Goal: Task Accomplishment & Management: Manage account settings

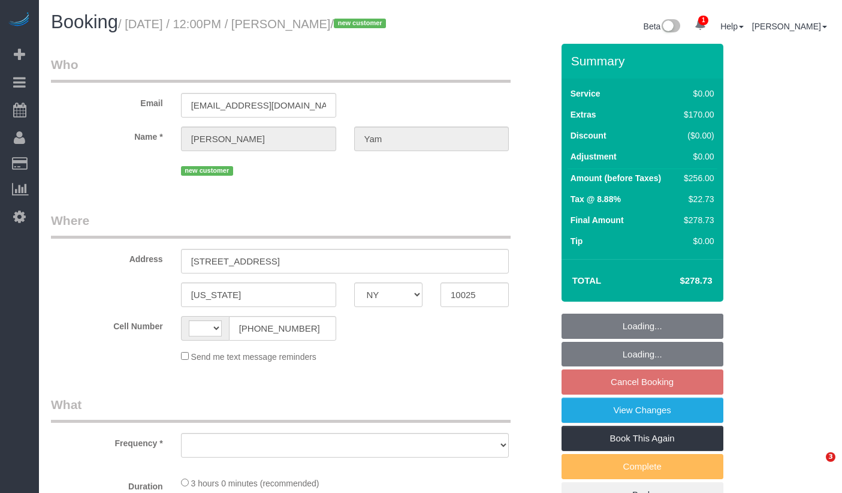
select select "NY"
select select "string:US"
select select "object:770"
select select "number:56"
select select "number:73"
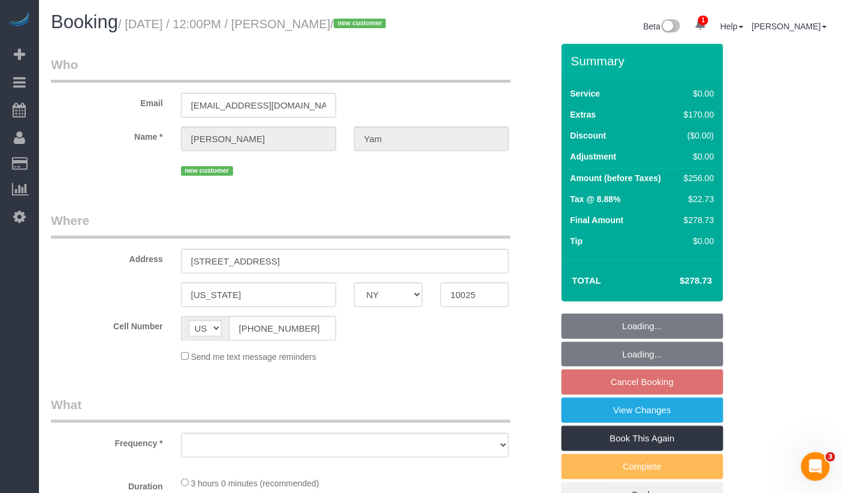
select select "number:15"
select select "number:5"
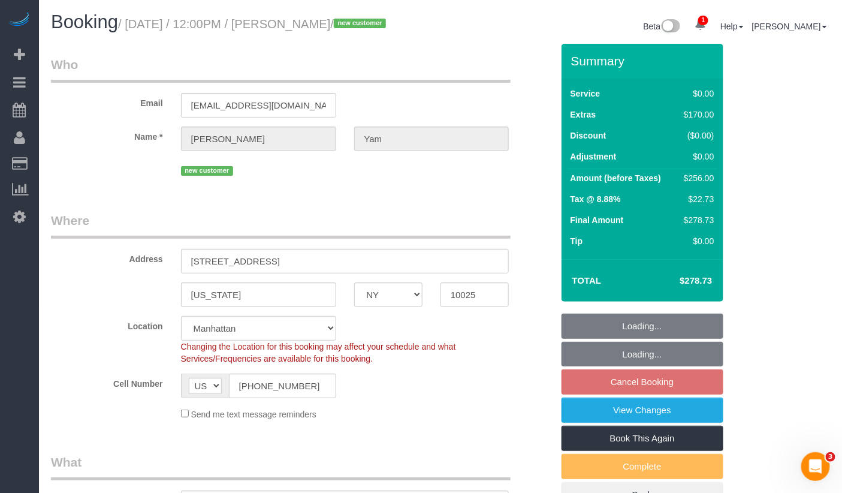
select select "object:877"
select select "string:stripe-pm_1Ryinp4VGloSiKo7kQlWBmBf"
select select "spot5"
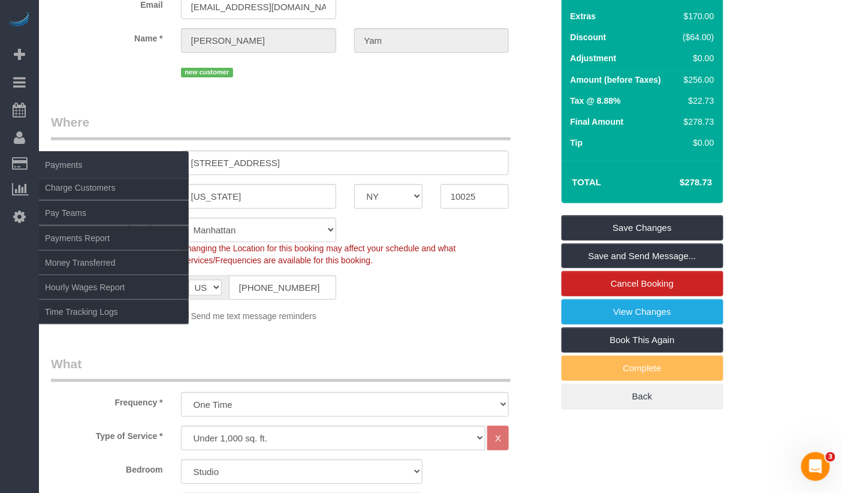
scroll to position [98, 0]
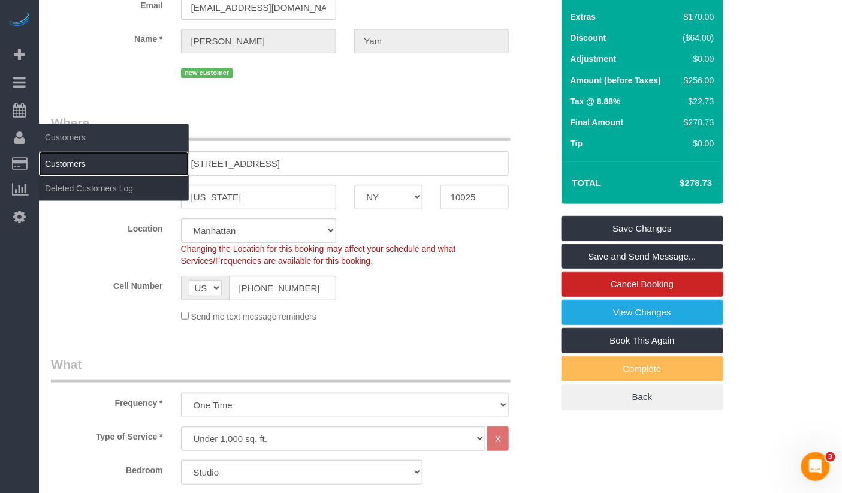
click at [59, 161] on link "Customers" at bounding box center [114, 164] width 150 height 24
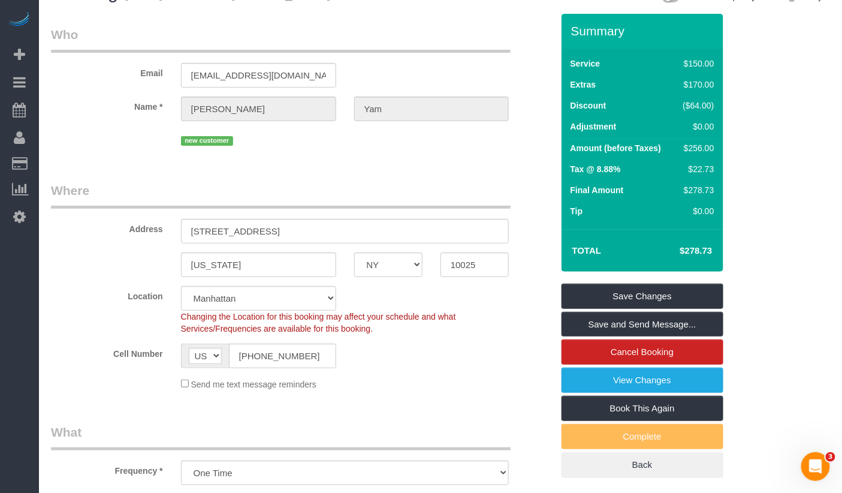
scroll to position [0, 0]
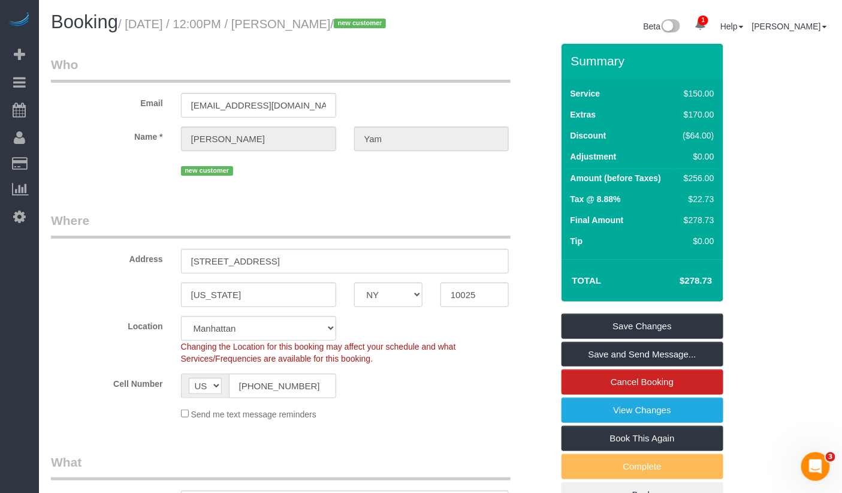
drag, startPoint x: 354, startPoint y: 23, endPoint x: 293, endPoint y: 25, distance: 61.2
click at [292, 25] on small "/ August 29, 2025 / 12:00PM / Tiffany Yam / new customer" at bounding box center [254, 23] width 272 height 13
copy small "[PERSON_NAME]"
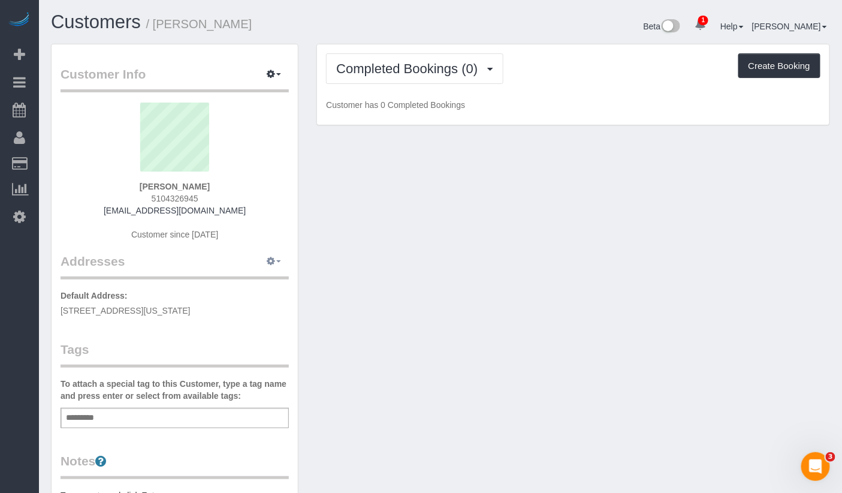
click at [275, 261] on icon "button" at bounding box center [271, 260] width 8 height 7
click at [257, 281] on button "Manage Addresses" at bounding box center [239, 284] width 97 height 17
select select "NY"
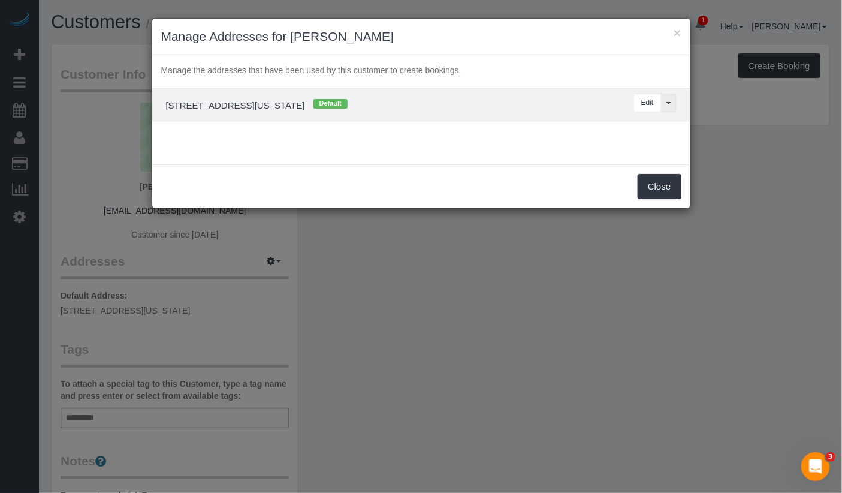
click at [664, 100] on button "View More Options..." at bounding box center [669, 103] width 16 height 19
click at [664, 96] on button "View More Options..." at bounding box center [669, 103] width 16 height 19
click at [653, 100] on button "Edit" at bounding box center [648, 103] width 28 height 19
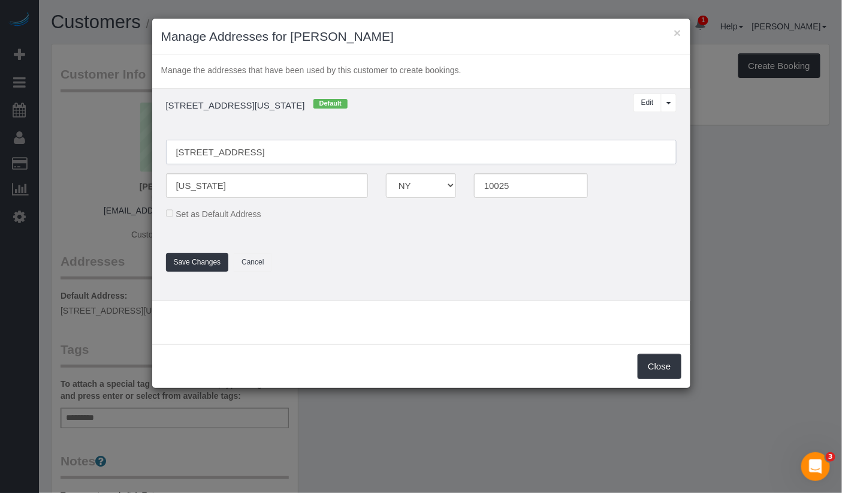
drag, startPoint x: 232, startPoint y: 155, endPoint x: 251, endPoint y: 149, distance: 19.5
click at [232, 155] on input "220 W 98th St, 11M" at bounding box center [421, 152] width 511 height 25
click at [257, 153] on input "220 W 98th Street, 11M" at bounding box center [421, 152] width 511 height 25
type input "[STREET_ADDRESS] 11M"
click at [433, 231] on fieldset "220 W 98th Street, Apt. 11M New York AK AL AR AZ CA CO CT DC DE FL GA HI IA ID …" at bounding box center [421, 200] width 529 height 144
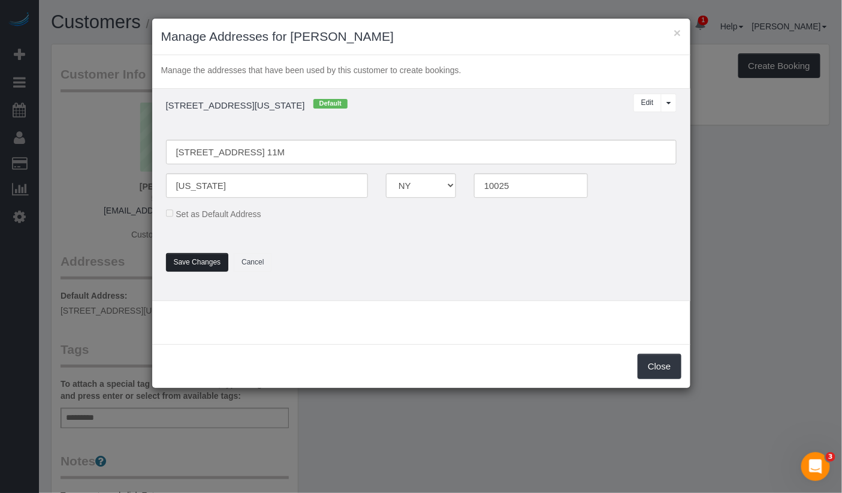
click at [199, 259] on button "Save Changes" at bounding box center [197, 262] width 63 height 19
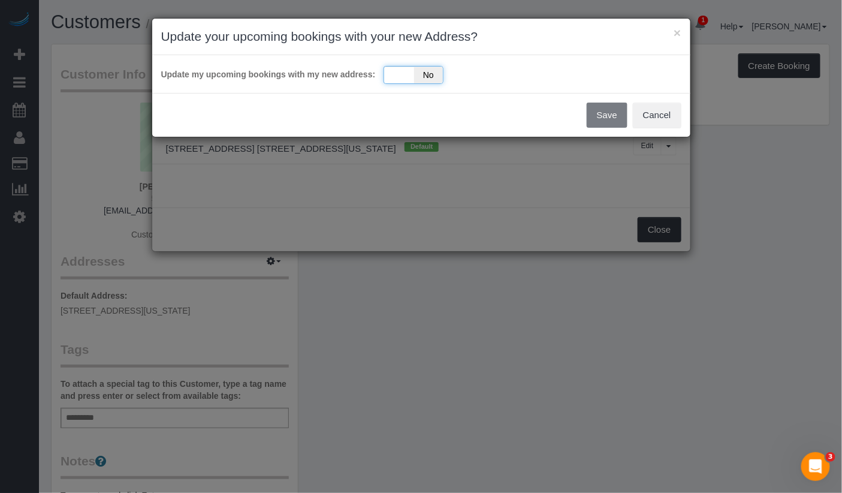
click at [393, 73] on div "Yes No" at bounding box center [414, 75] width 60 height 18
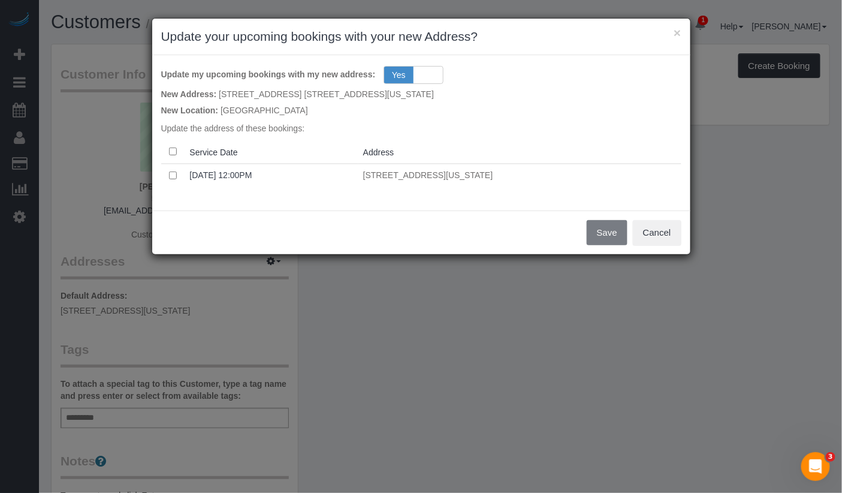
click at [177, 151] on th at bounding box center [173, 151] width 24 height 23
click at [608, 231] on button "Save" at bounding box center [607, 232] width 41 height 25
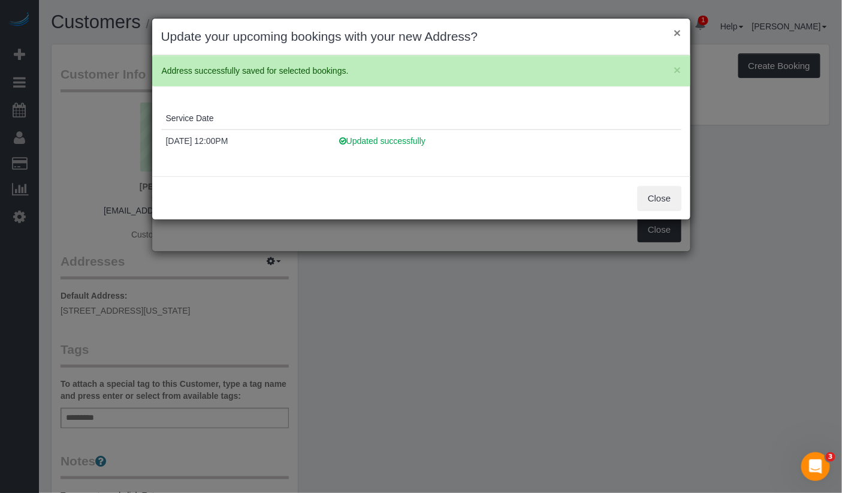
click at [679, 37] on button "×" at bounding box center [677, 32] width 7 height 13
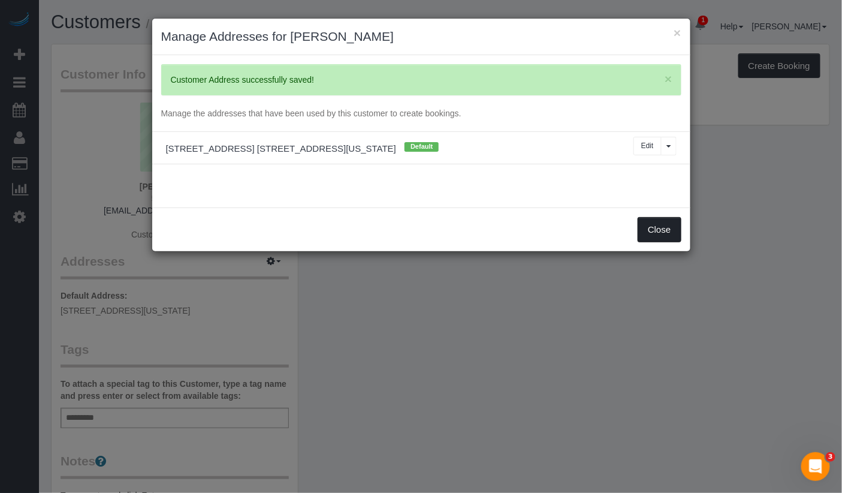
click at [660, 229] on button "Close" at bounding box center [659, 229] width 43 height 25
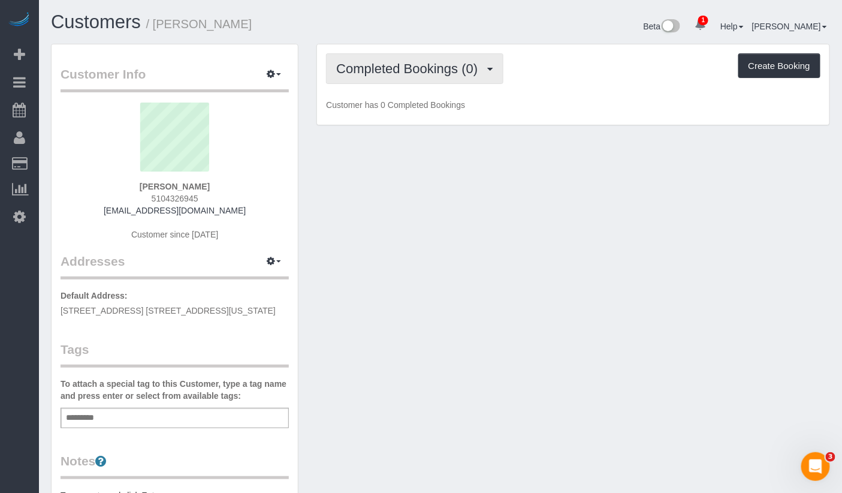
click at [422, 72] on span "Completed Bookings (0)" at bounding box center [409, 68] width 147 height 15
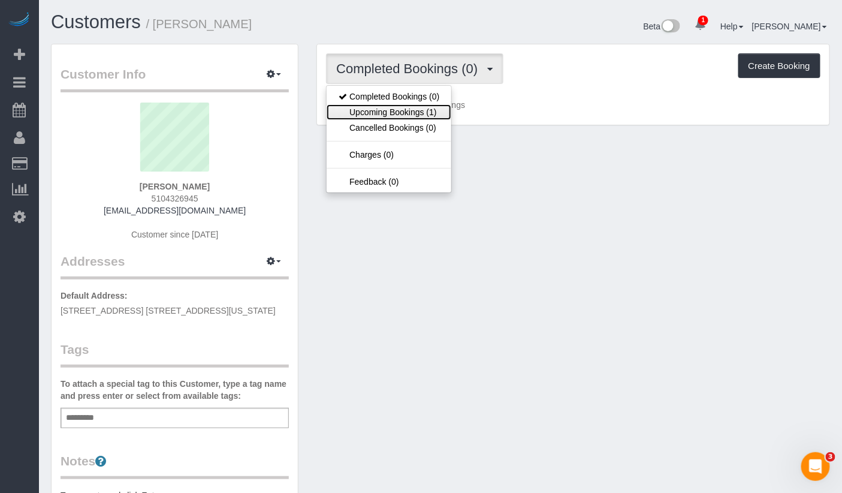
click at [412, 111] on link "Upcoming Bookings (1)" at bounding box center [389, 112] width 125 height 16
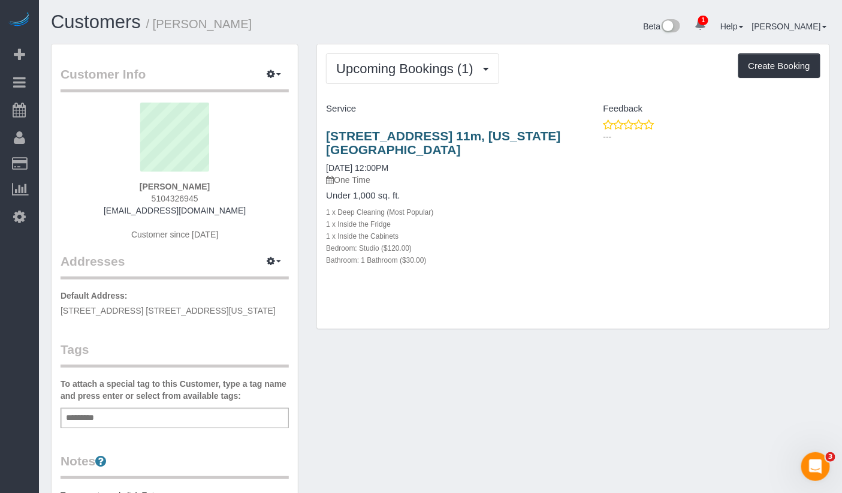
drag, startPoint x: 410, startPoint y: 153, endPoint x: 328, endPoint y: 139, distance: 83.3
click at [328, 139] on h3 "220 W 98th Street, Apt. 11m, New York, NY 10025" at bounding box center [445, 143] width 238 height 28
copy link "220 W 98th Street, Apt. 11m, New York, NY 10025"
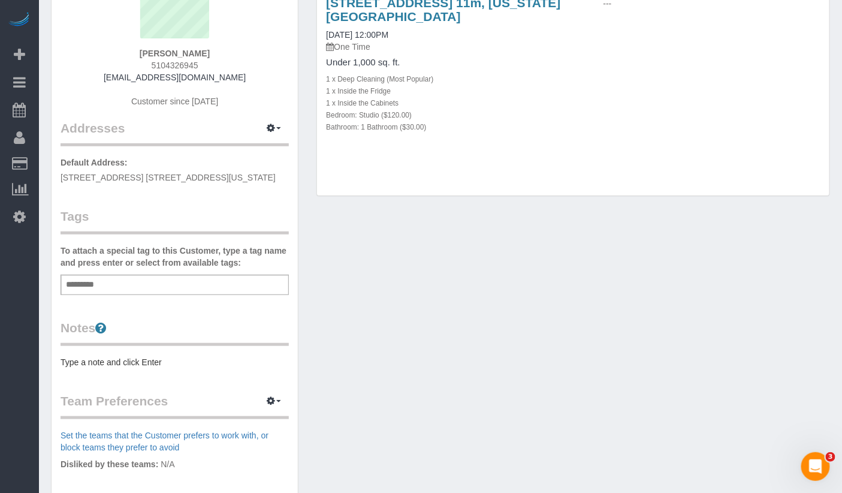
scroll to position [168, 0]
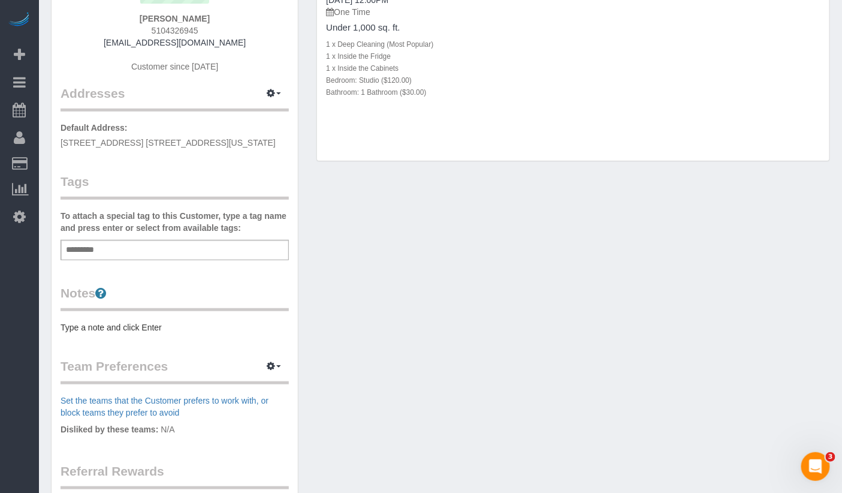
click at [114, 327] on pre "Type a note and click Enter" at bounding box center [175, 327] width 228 height 12
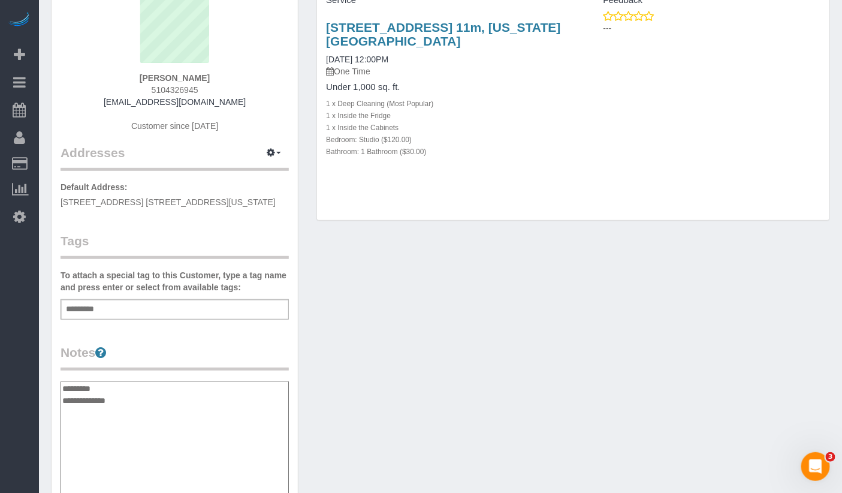
scroll to position [108, 0]
paste textarea "*********"
paste textarea "**********"
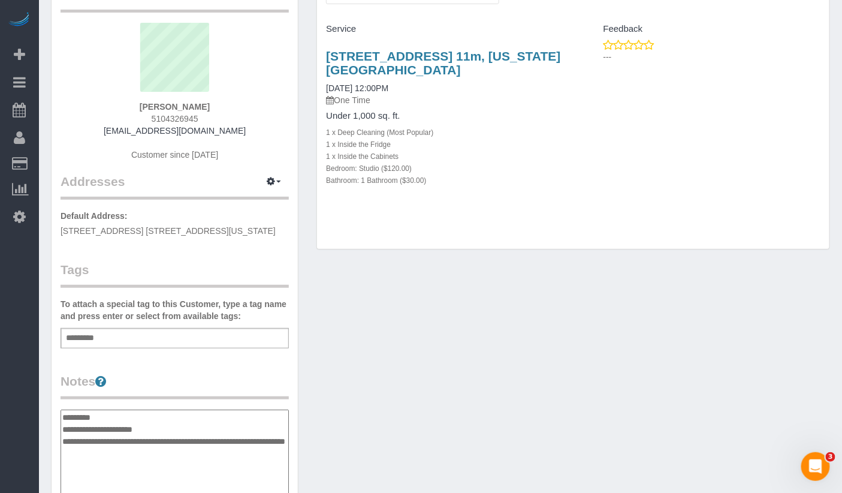
scroll to position [78, 0]
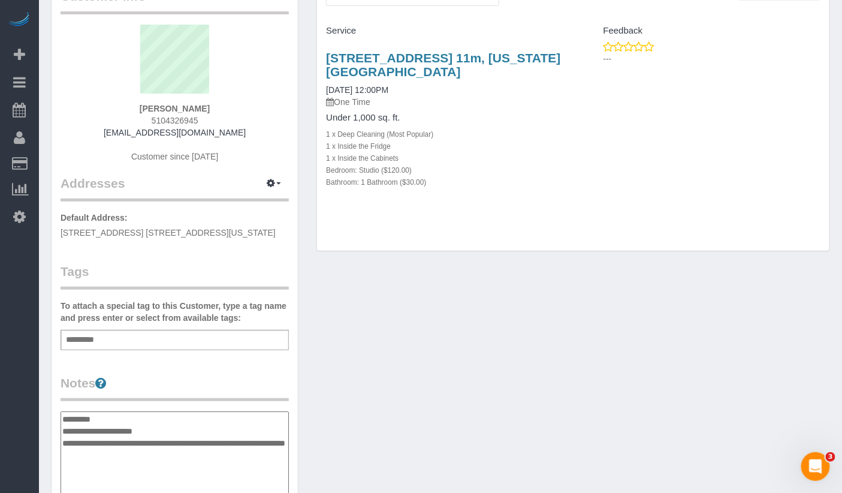
type textarea "**********"
click at [135, 343] on div "Add a tag" at bounding box center [175, 340] width 228 height 20
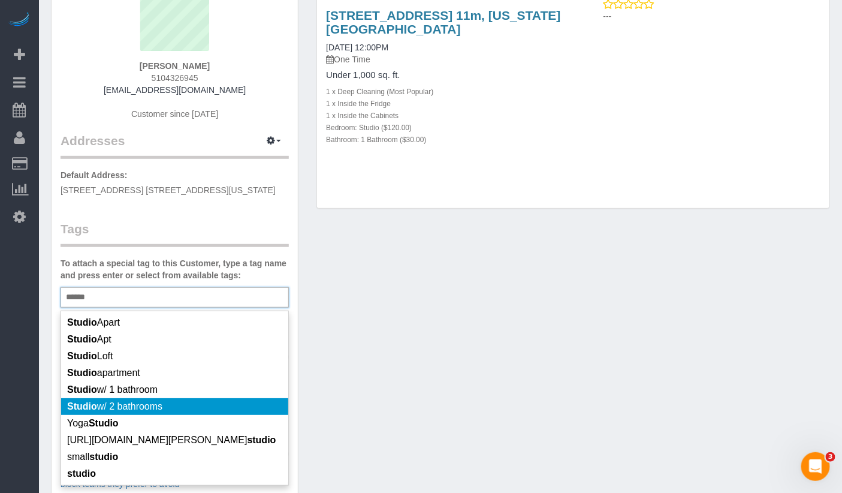
scroll to position [122, 0]
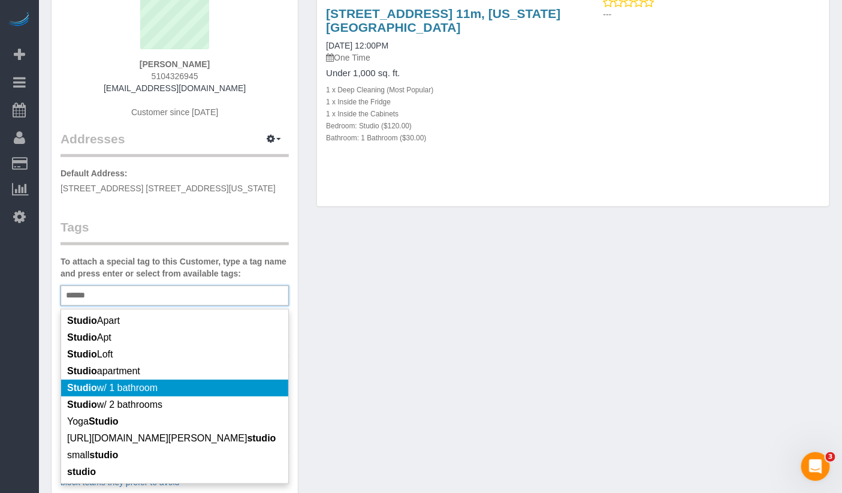
type input "******"
click at [170, 385] on li "Studio w/ 1 bathroom" at bounding box center [174, 387] width 227 height 17
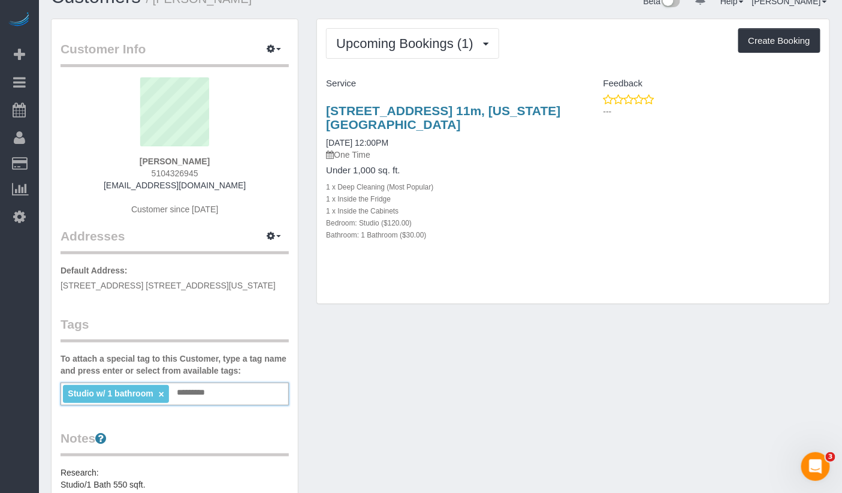
scroll to position [26, 0]
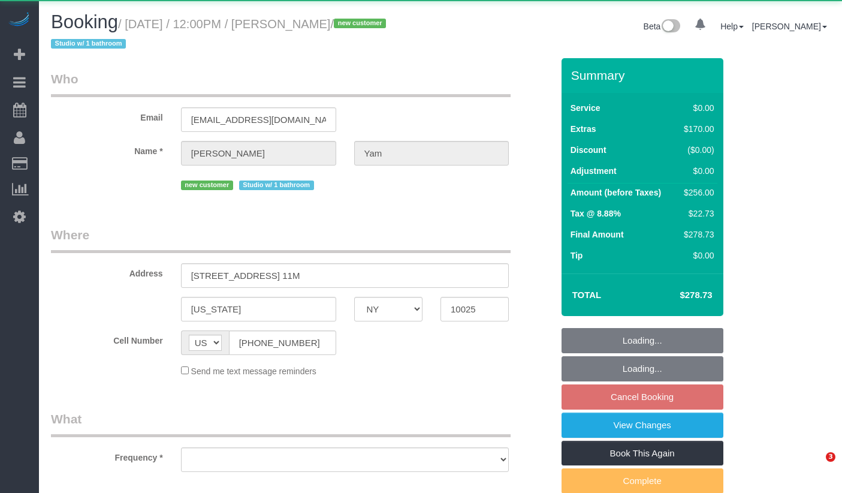
select select "NY"
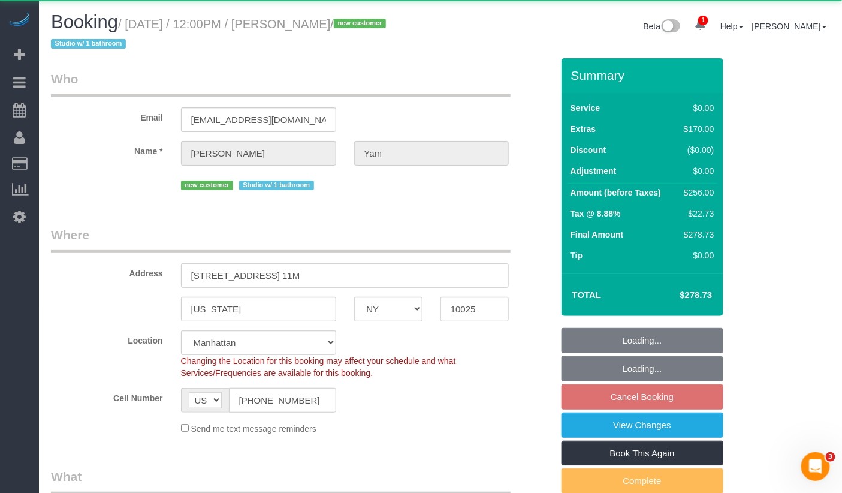
select select "object:741"
select select "string:stripe-pm_1Ryinp4VGloSiKo7kQlWBmBf"
select select "spot5"
select select "number:56"
select select "number:73"
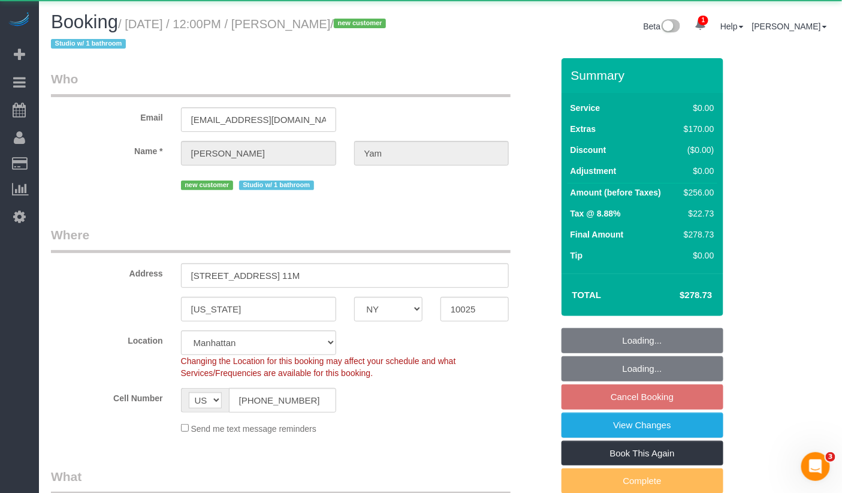
select select "number:15"
select select "number:5"
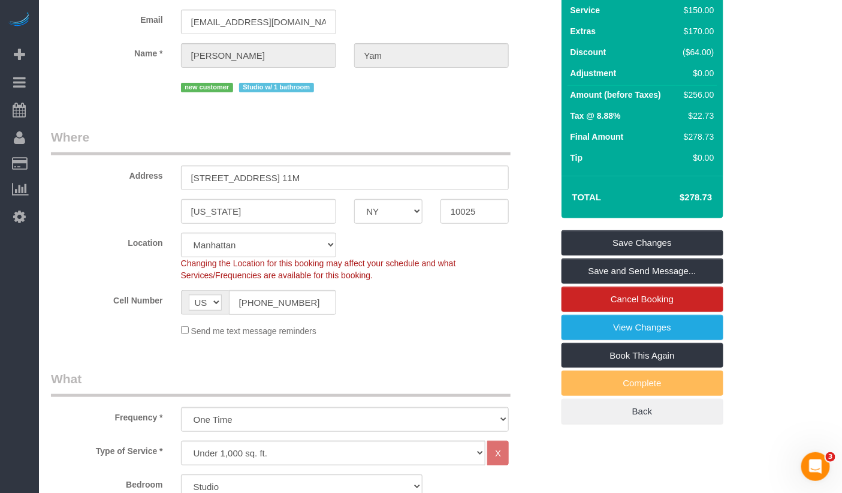
scroll to position [64, 0]
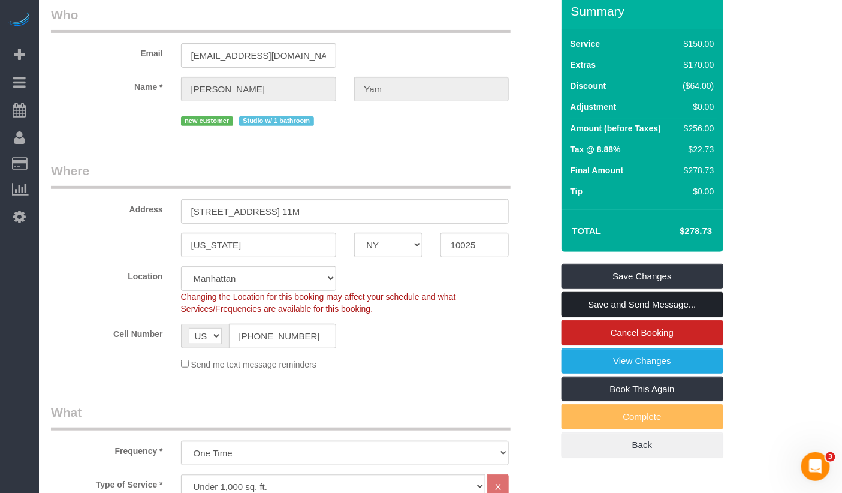
click at [607, 303] on link "Save and Send Message..." at bounding box center [643, 304] width 162 height 25
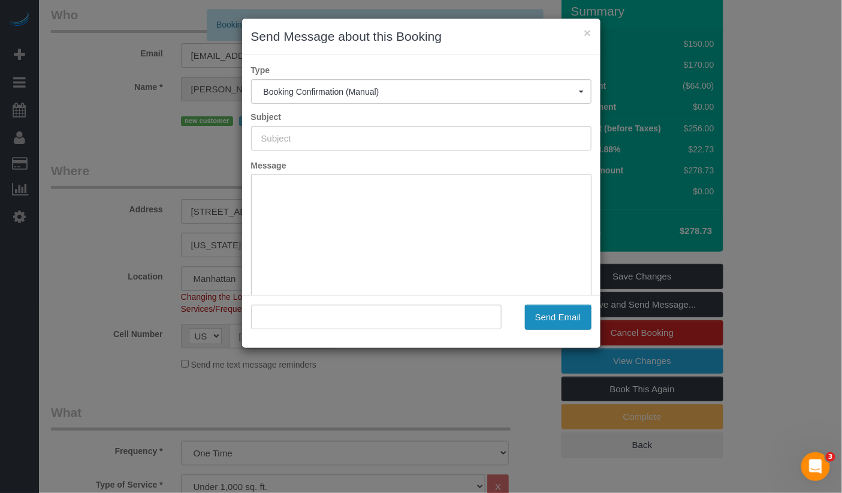
type input "Cleaning Confirmed for [DATE] 12:00pm"
type input ""[PERSON_NAME]" <[EMAIL_ADDRESS][DOMAIN_NAME]>"
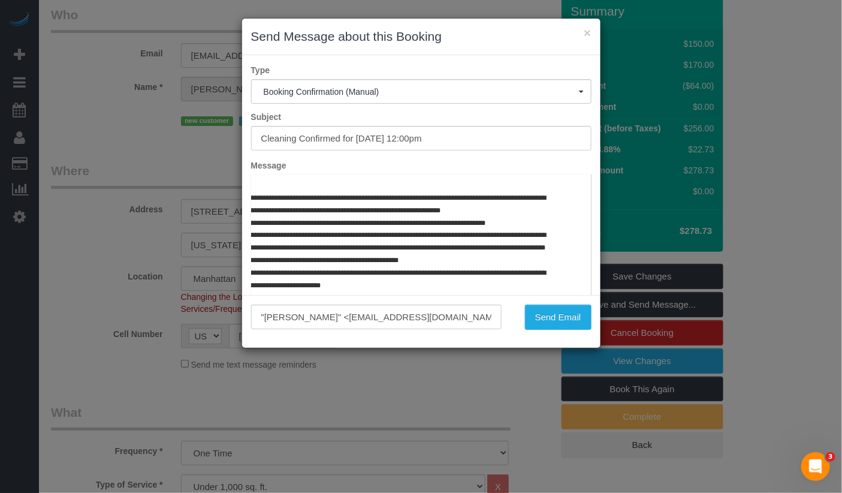
scroll to position [598, 95]
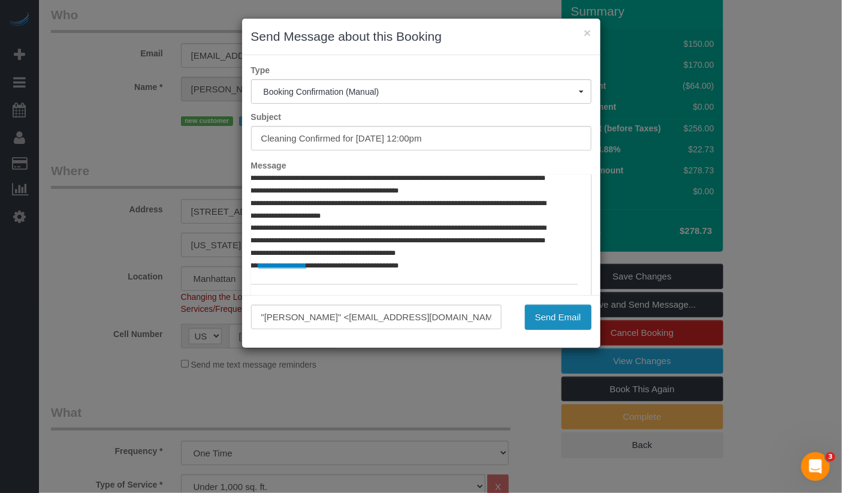
click at [538, 311] on button "Send Email" at bounding box center [558, 317] width 67 height 25
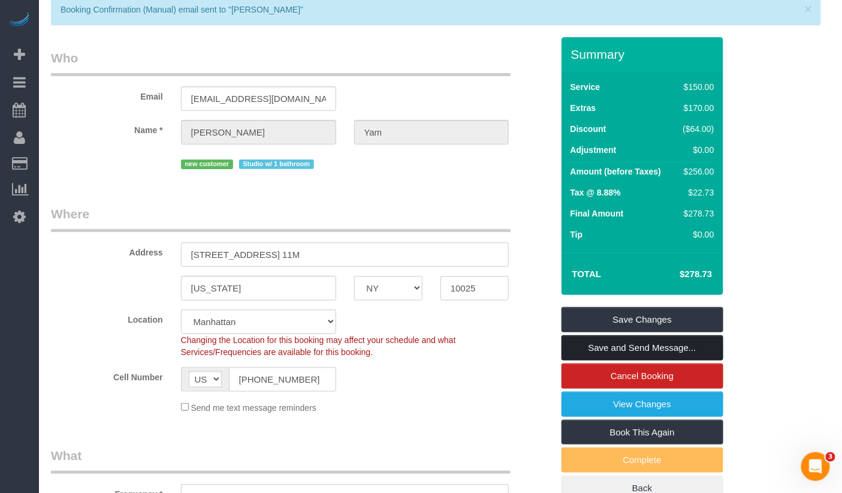
scroll to position [108, 0]
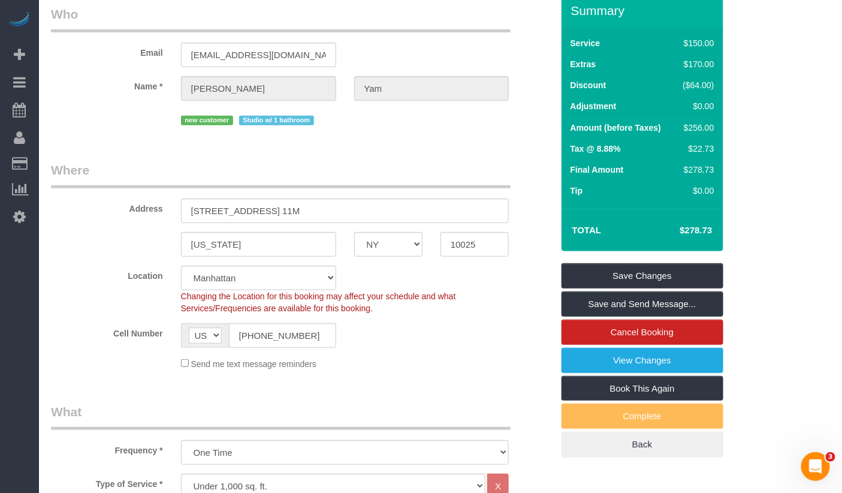
click at [124, 195] on div "Address [STREET_ADDRESS] 11M" at bounding box center [302, 192] width 520 height 62
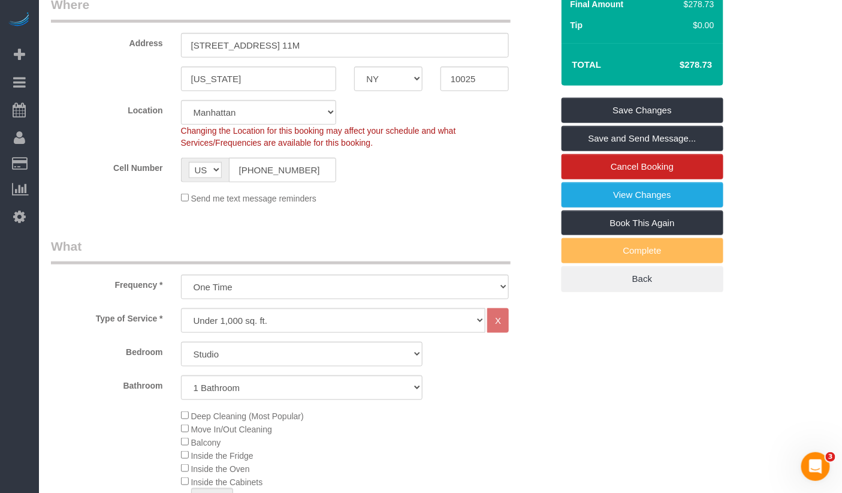
scroll to position [0, 0]
